Goal: Book appointment/travel/reservation

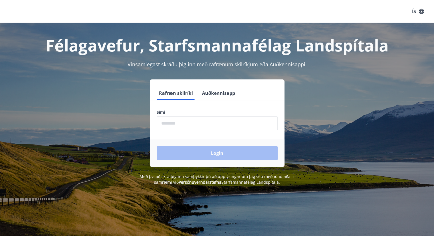
click at [174, 122] on input "phone" at bounding box center [217, 123] width 121 height 14
type input "********"
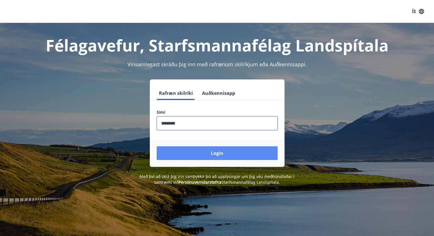
click at [217, 155] on button "Login" at bounding box center [217, 153] width 121 height 14
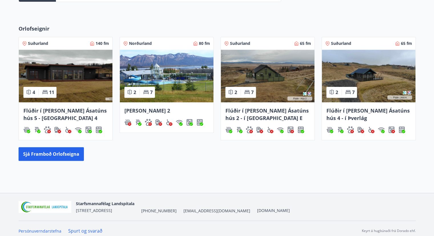
scroll to position [242, 0]
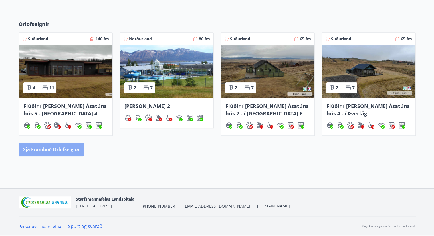
click at [55, 149] on button "Sjá framboð orlofseigna" at bounding box center [51, 149] width 65 height 14
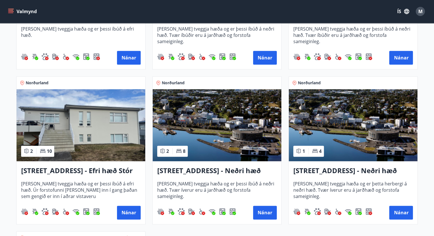
scroll to position [674, 0]
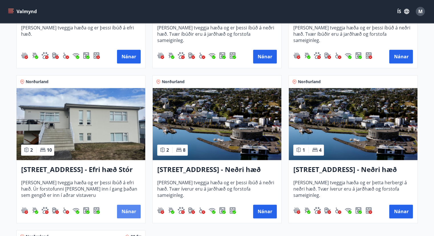
click at [128, 209] on button "Nánar" at bounding box center [129, 211] width 24 height 14
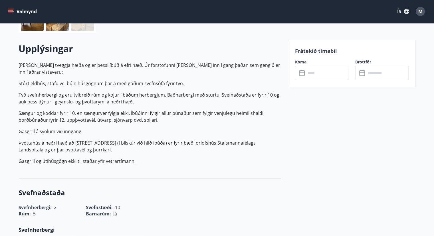
scroll to position [150, 0]
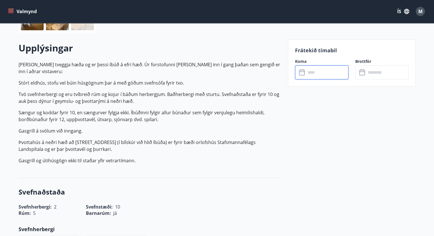
click at [308, 74] on input "text" at bounding box center [327, 72] width 43 height 14
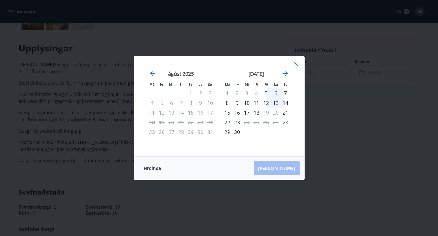
click at [238, 112] on div "16" at bounding box center [237, 113] width 10 height 10
click at [247, 111] on div "17" at bounding box center [247, 113] width 10 height 10
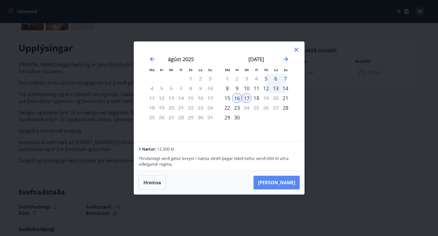
click at [284, 179] on button "[PERSON_NAME]" at bounding box center [277, 182] width 46 height 14
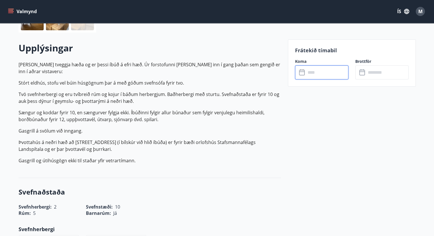
type input "******"
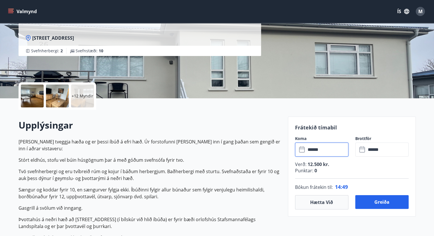
scroll to position [73, 0]
drag, startPoint x: 381, startPoint y: 204, endPoint x: 321, endPoint y: 184, distance: 62.9
click at [321, 184] on div "Frátekið tímabil Koma ​ ****** ​ Brottför ​ ****** ​ Verð : 12.500 kr. Punktar …" at bounding box center [352, 167] width 128 height 100
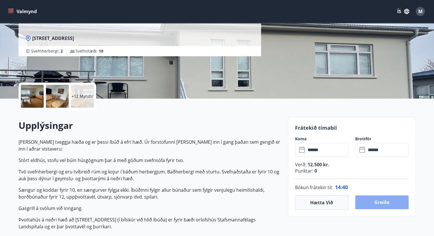
click at [376, 201] on button "Greiða" at bounding box center [381, 202] width 53 height 14
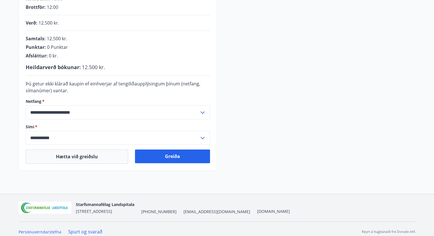
scroll to position [141, 0]
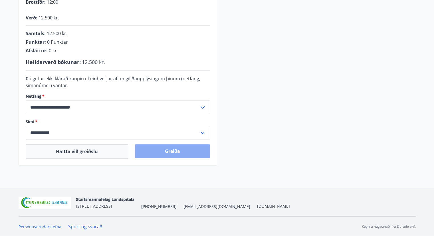
click at [173, 150] on button "Greiða" at bounding box center [172, 151] width 75 height 14
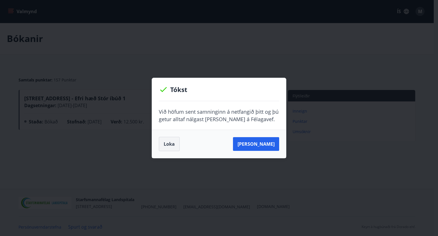
click at [166, 142] on button "Loka" at bounding box center [169, 144] width 21 height 14
